Goal: Transaction & Acquisition: Purchase product/service

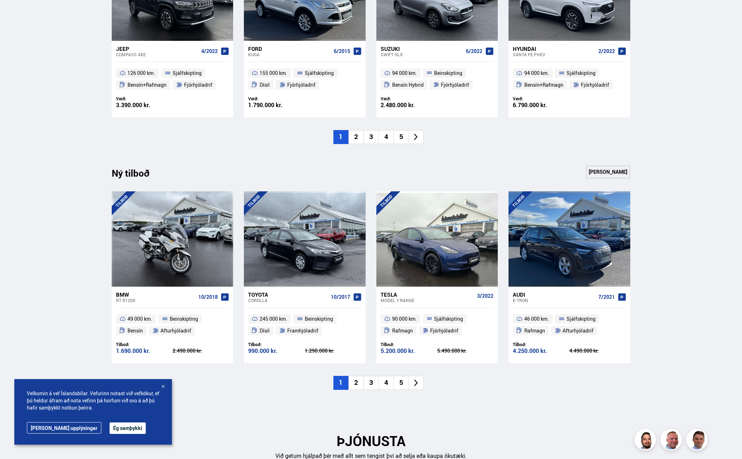
scroll to position [597, 0]
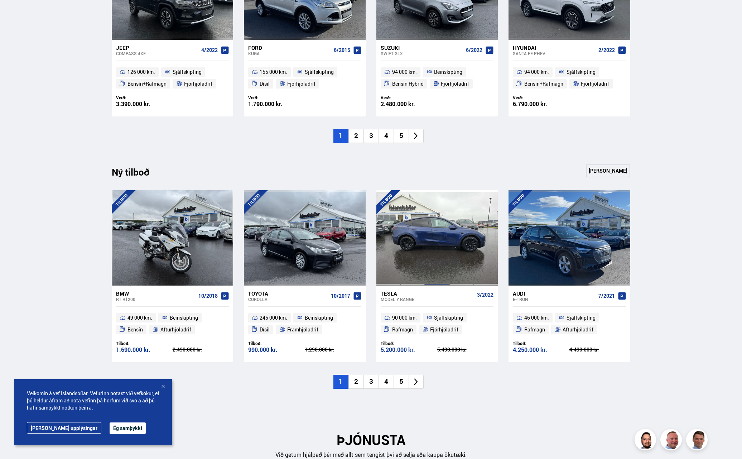
click at [432, 229] on div at bounding box center [437, 237] width 24 height 95
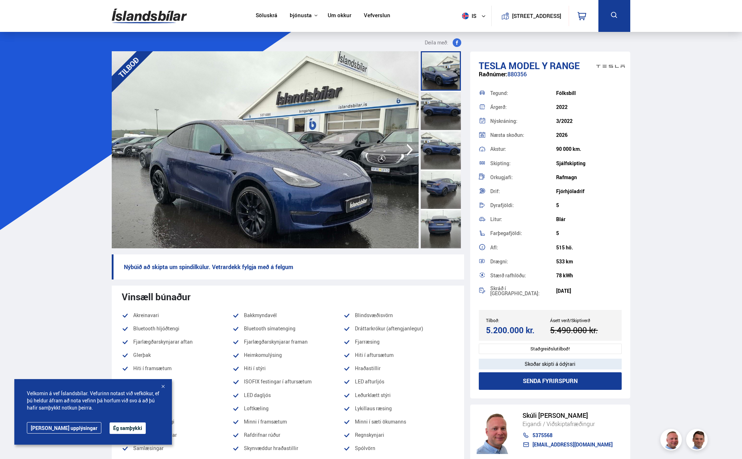
click at [449, 116] on div at bounding box center [441, 110] width 40 height 39
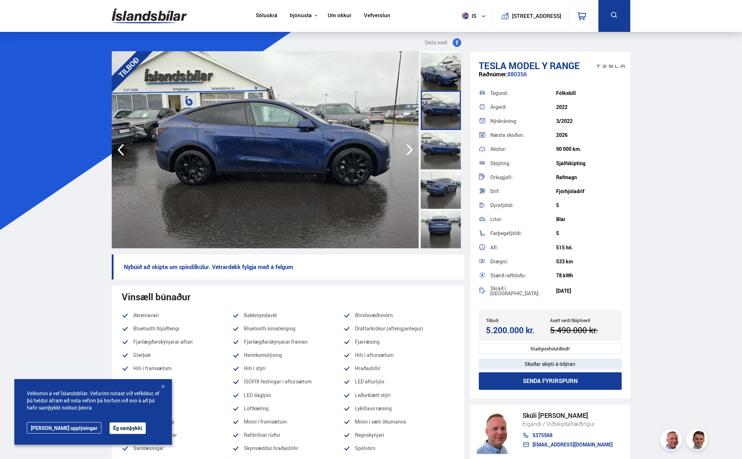
click at [442, 146] on div at bounding box center [441, 149] width 40 height 39
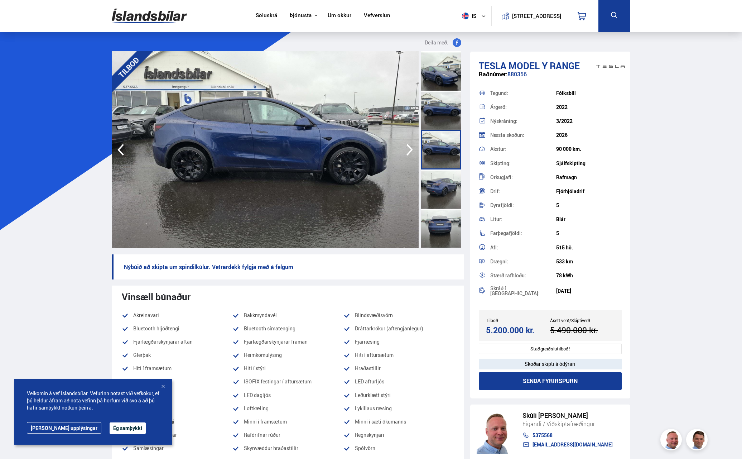
click at [446, 180] on div at bounding box center [441, 188] width 40 height 39
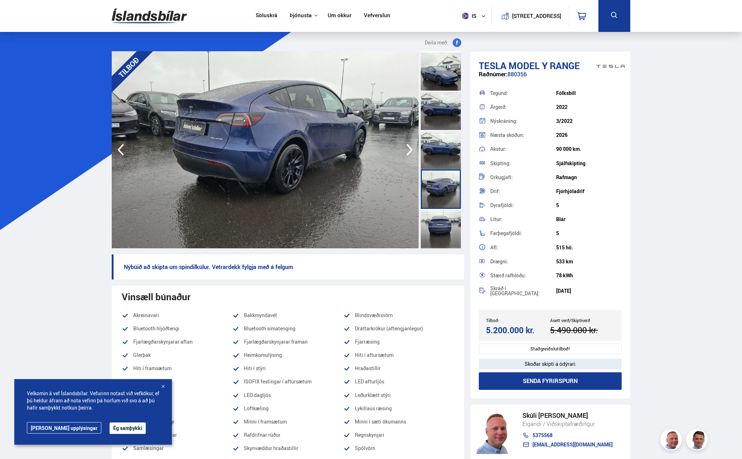
click at [442, 218] on div at bounding box center [441, 228] width 40 height 39
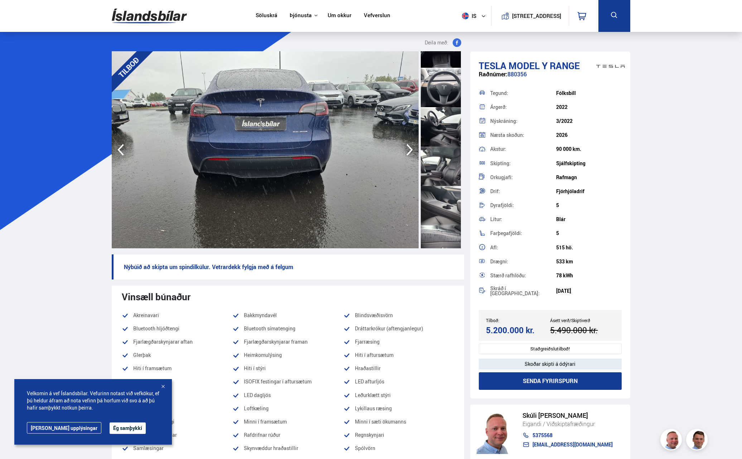
scroll to position [418, 0]
click at [440, 211] on div at bounding box center [441, 204] width 40 height 39
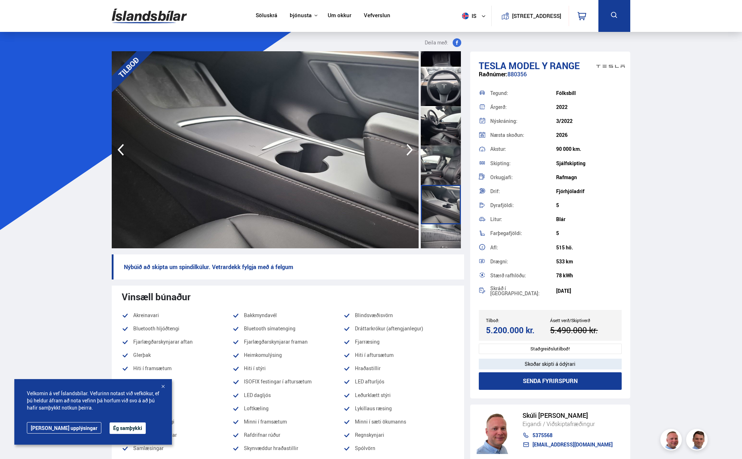
click at [445, 152] on div at bounding box center [441, 164] width 40 height 39
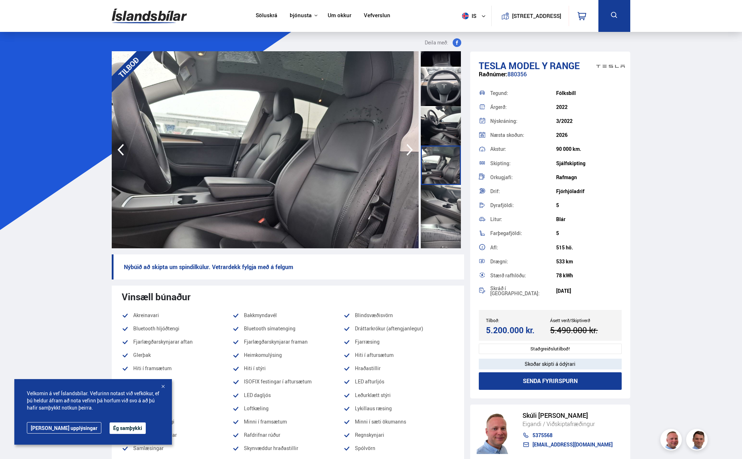
click at [444, 114] on div at bounding box center [441, 125] width 40 height 39
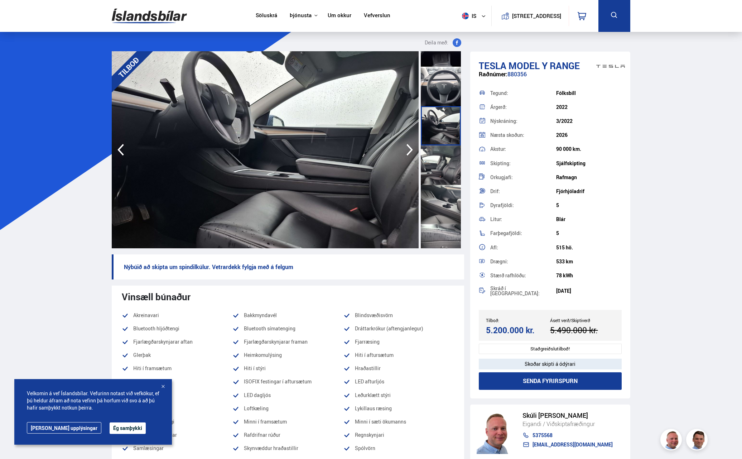
click at [442, 91] on div at bounding box center [441, 86] width 40 height 39
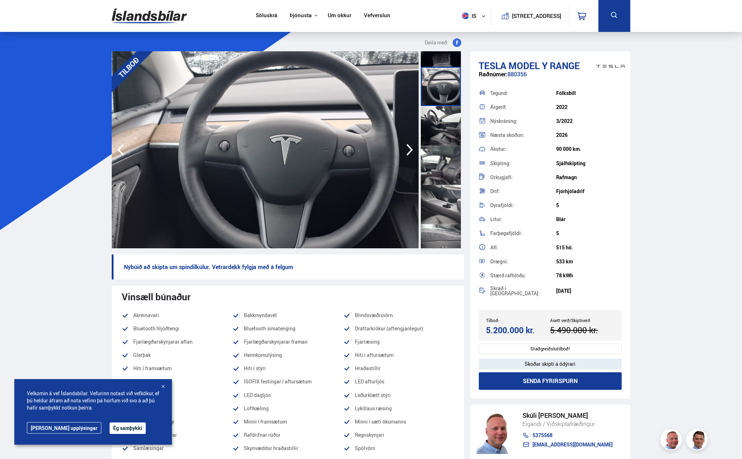
scroll to position [358, 0]
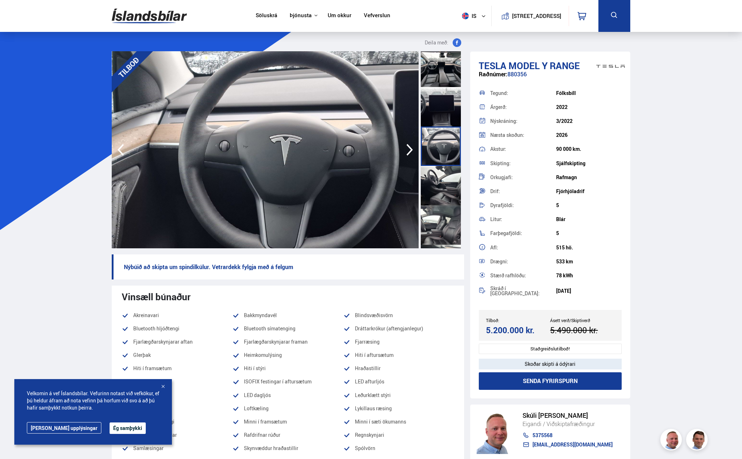
click at [441, 110] on div at bounding box center [441, 106] width 40 height 39
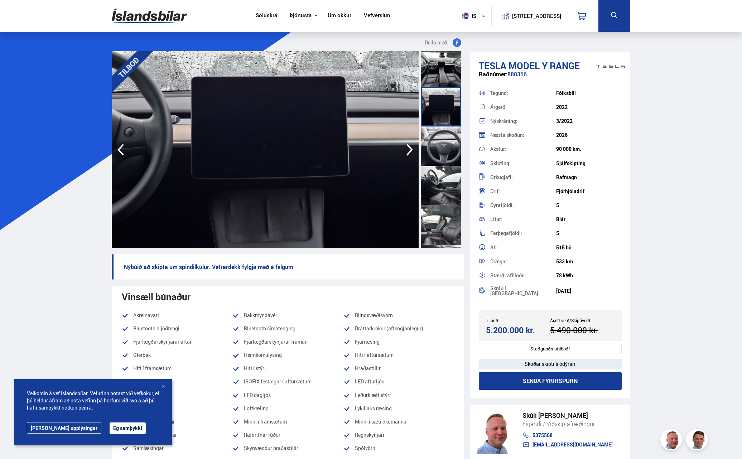
click at [442, 66] on div at bounding box center [441, 67] width 40 height 39
